Goal: Transaction & Acquisition: Purchase product/service

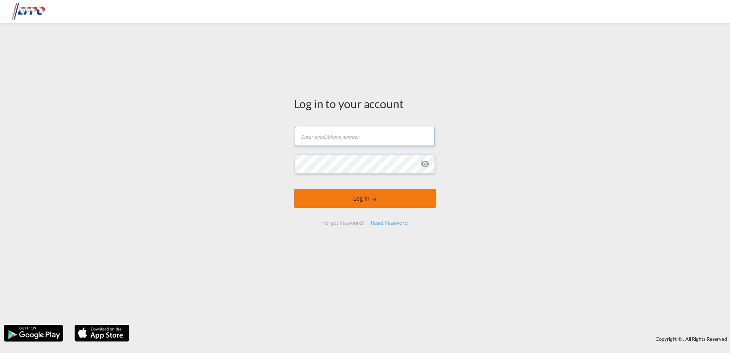
type input "[EMAIL_ADDRESS][DOMAIN_NAME]"
click at [391, 196] on button "Log In" at bounding box center [365, 198] width 142 height 19
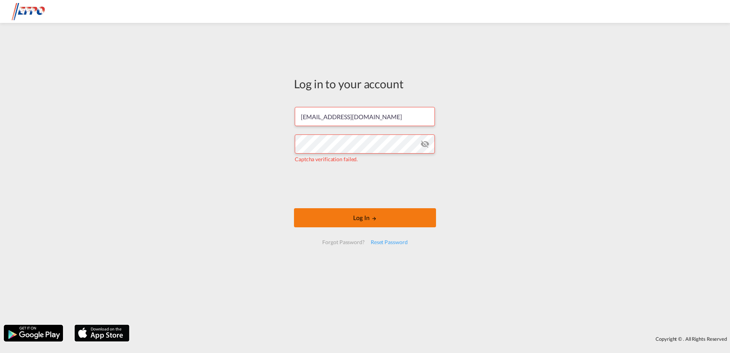
click at [323, 222] on button "Log In" at bounding box center [365, 217] width 142 height 19
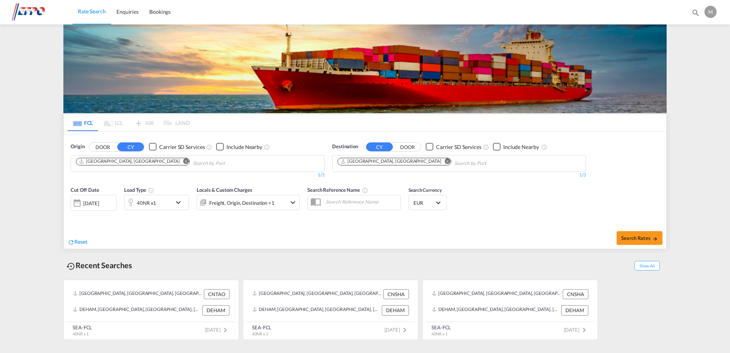
click at [183, 160] on md-icon "Remove" at bounding box center [186, 161] width 6 height 6
click at [109, 161] on body "Rate Search Enquiries Bookings Rate Search Enquiries Bookings" at bounding box center [365, 176] width 730 height 353
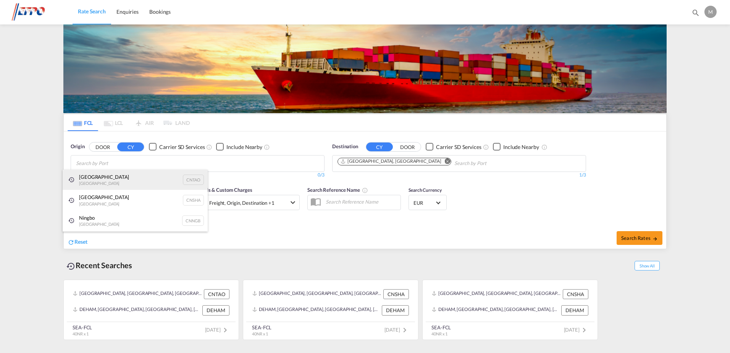
click at [86, 174] on div "Qingdao China CNTAO" at bounding box center [135, 179] width 145 height 21
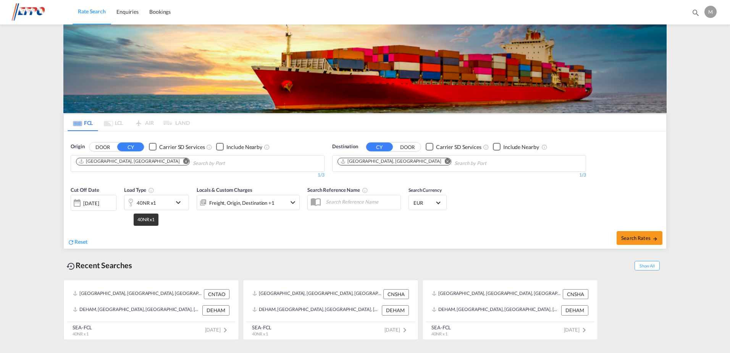
click at [149, 205] on div "40NR x1" at bounding box center [146, 202] width 19 height 11
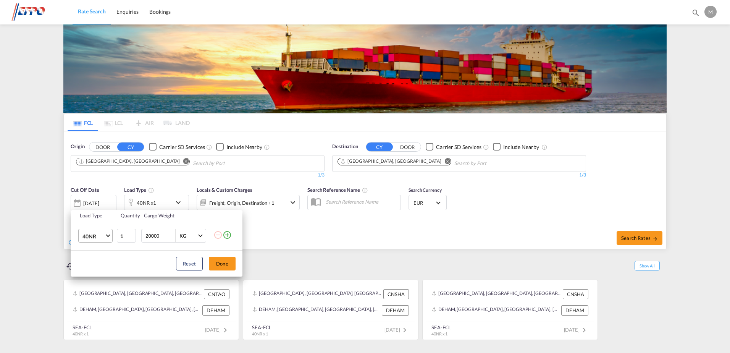
click at [90, 230] on md-select-value "40NR" at bounding box center [97, 235] width 31 height 13
click at [98, 232] on md-option "40HC" at bounding box center [102, 233] width 52 height 18
click at [193, 262] on button "Reset" at bounding box center [189, 264] width 27 height 14
click at [97, 238] on span "40NR" at bounding box center [93, 236] width 22 height 8
click at [103, 231] on md-option "40HC" at bounding box center [102, 233] width 52 height 18
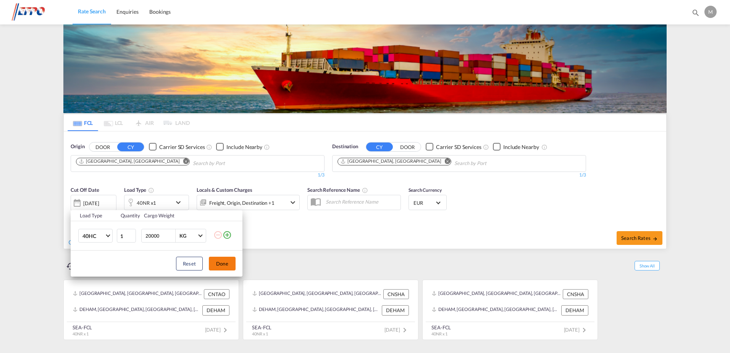
click at [232, 262] on button "Done" at bounding box center [222, 264] width 27 height 14
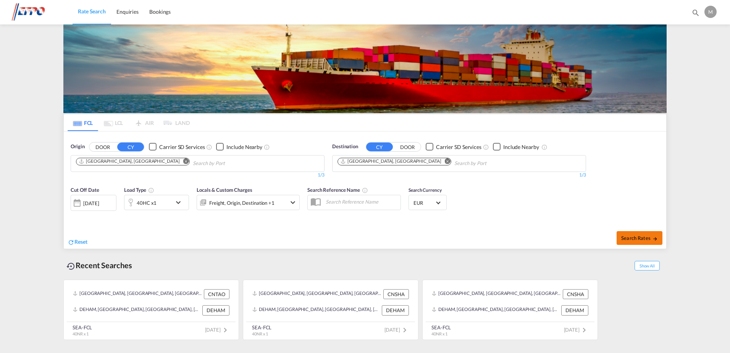
click at [636, 240] on span "Search Rates" at bounding box center [639, 238] width 37 height 6
type input "CNTAO to DEHAM / [DATE]"
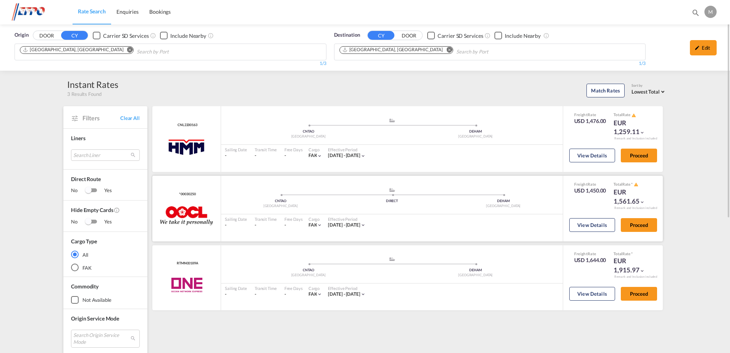
click at [366, 225] on md-icon "icon-chevron-down" at bounding box center [362, 224] width 5 height 5
drag, startPoint x: 458, startPoint y: 229, endPoint x: 471, endPoint y: 229, distance: 13.7
click at [458, 229] on div "Load Type Effective Period 40HC [DATE] - [DATE]" at bounding box center [365, 176] width 730 height 353
click at [633, 189] on div "EUR 1,561.65" at bounding box center [632, 196] width 38 height 18
click at [640, 184] on div "Total Rate *" at bounding box center [632, 184] width 38 height 6
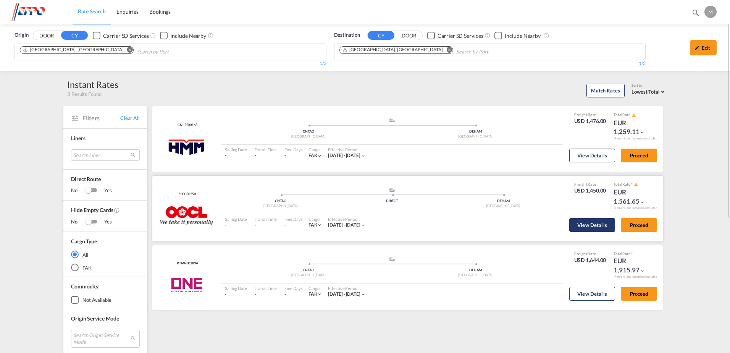
click at [599, 224] on button "View Details" at bounding box center [592, 225] width 46 height 14
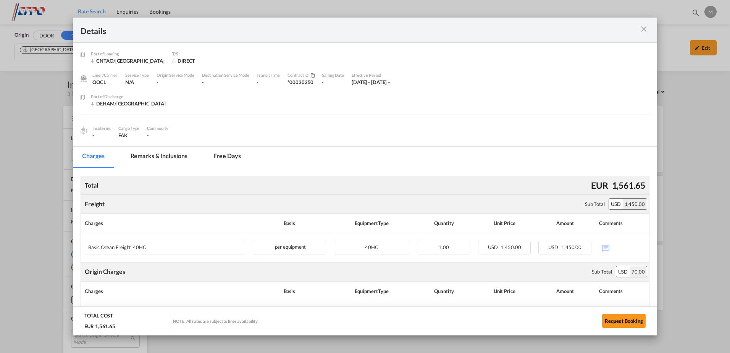
click at [642, 32] on md-icon "icon-close m-3 fg-AAA8AD cursor" at bounding box center [643, 28] width 9 height 9
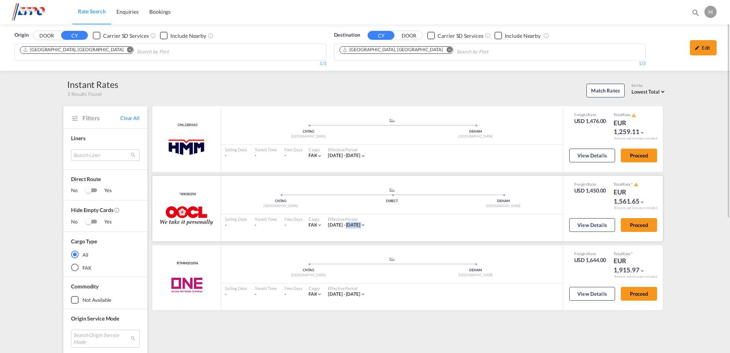
drag, startPoint x: 345, startPoint y: 223, endPoint x: 389, endPoint y: 222, distance: 43.5
click at [370, 222] on div "Effective Period [DATE] - [DATE]" at bounding box center [346, 222] width 45 height 16
drag, startPoint x: 389, startPoint y: 222, endPoint x: 410, endPoint y: 223, distance: 21.0
click at [407, 223] on div "Sailing Date - Transit Time - Free Days View - Cargo FAK | Effective Period [DA…" at bounding box center [392, 222] width 342 height 16
click at [592, 225] on button "View Details" at bounding box center [592, 225] width 46 height 14
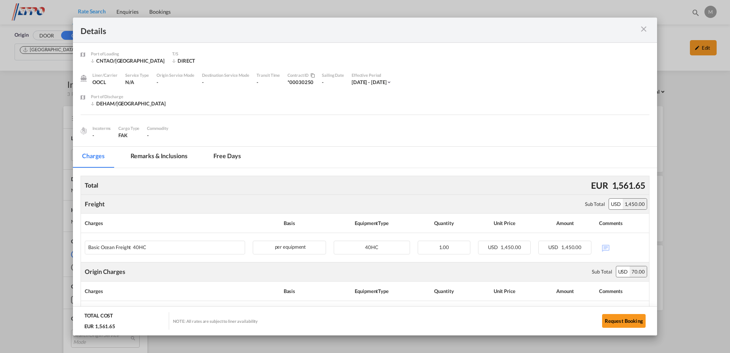
click at [333, 134] on div "Incoterms - Cargo Type FAK Commodity -" at bounding box center [365, 130] width 569 height 18
click at [640, 29] on md-icon "icon-close m-3 fg-AAA8AD cursor" at bounding box center [643, 28] width 9 height 9
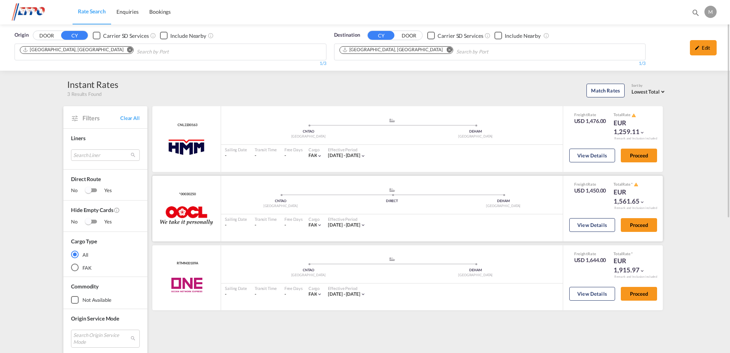
click at [642, 201] on md-icon "icon-chevron-down" at bounding box center [641, 201] width 5 height 5
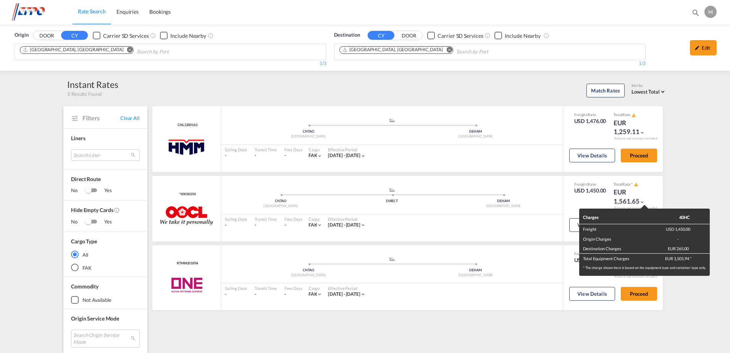
click at [718, 179] on div "Charges 40HC Freight USD 1,450.00 Origin Charges - Destination Charges EUR 265.…" at bounding box center [365, 176] width 730 height 353
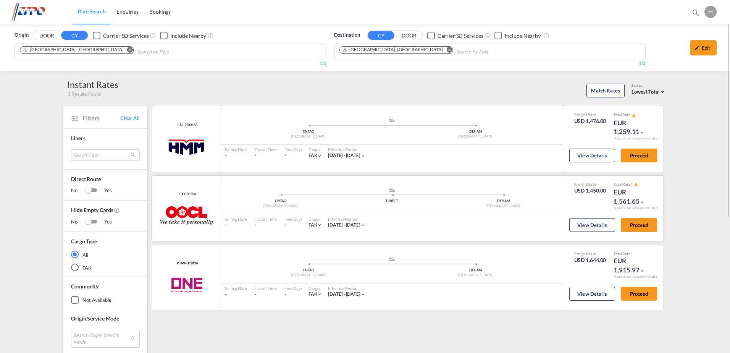
click at [317, 222] on md-icon "icon-chevron-down" at bounding box center [319, 224] width 5 height 5
click at [291, 226] on div "FAK |" at bounding box center [365, 176] width 730 height 353
